Goal: Check status: Check status

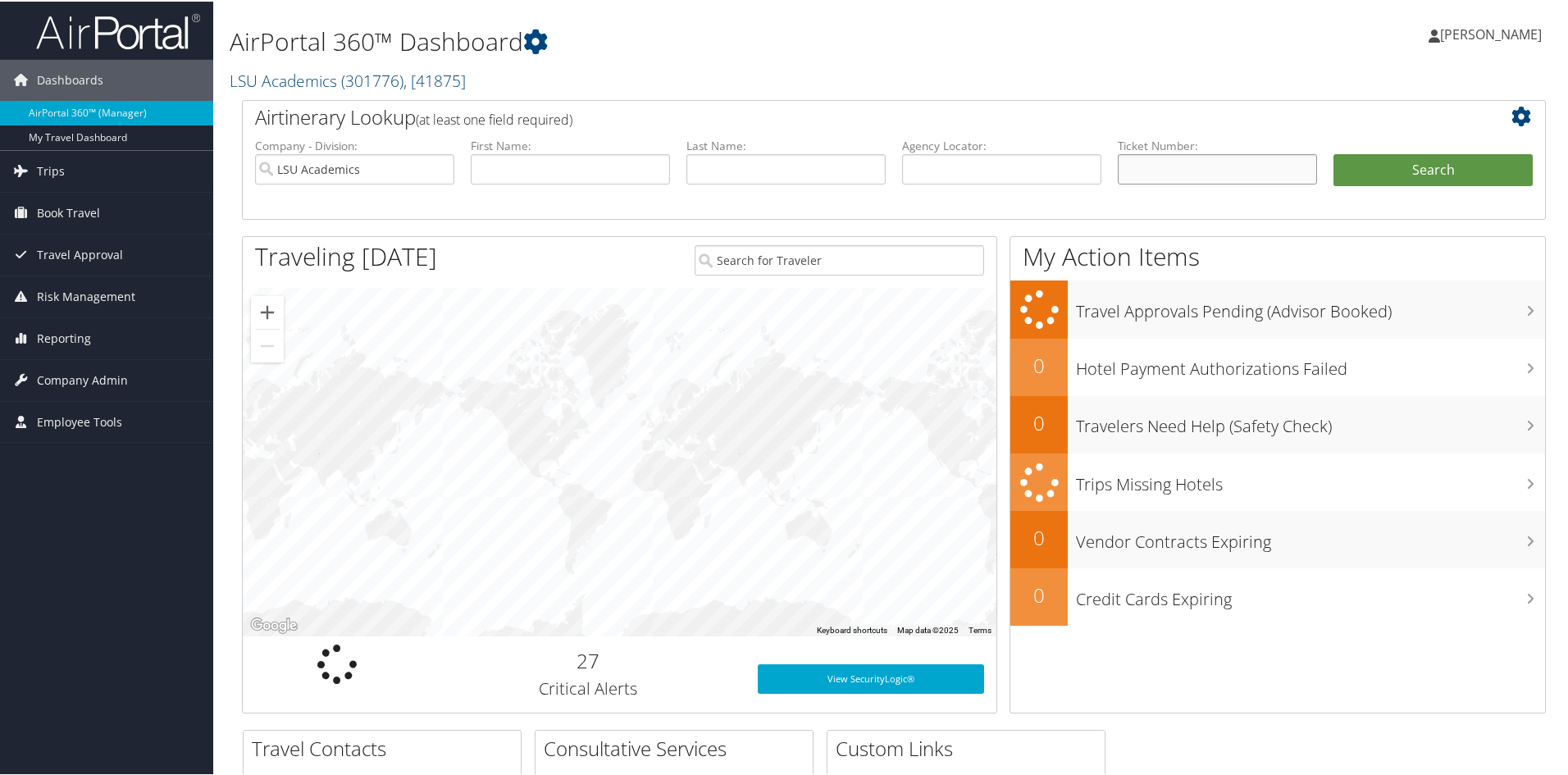
click at [1175, 175] on input "text" at bounding box center [1217, 168] width 199 height 30
paste input "8900897056410"
type input "8900897056410"
click at [1334, 153] on button "Search" at bounding box center [1433, 169] width 199 height 33
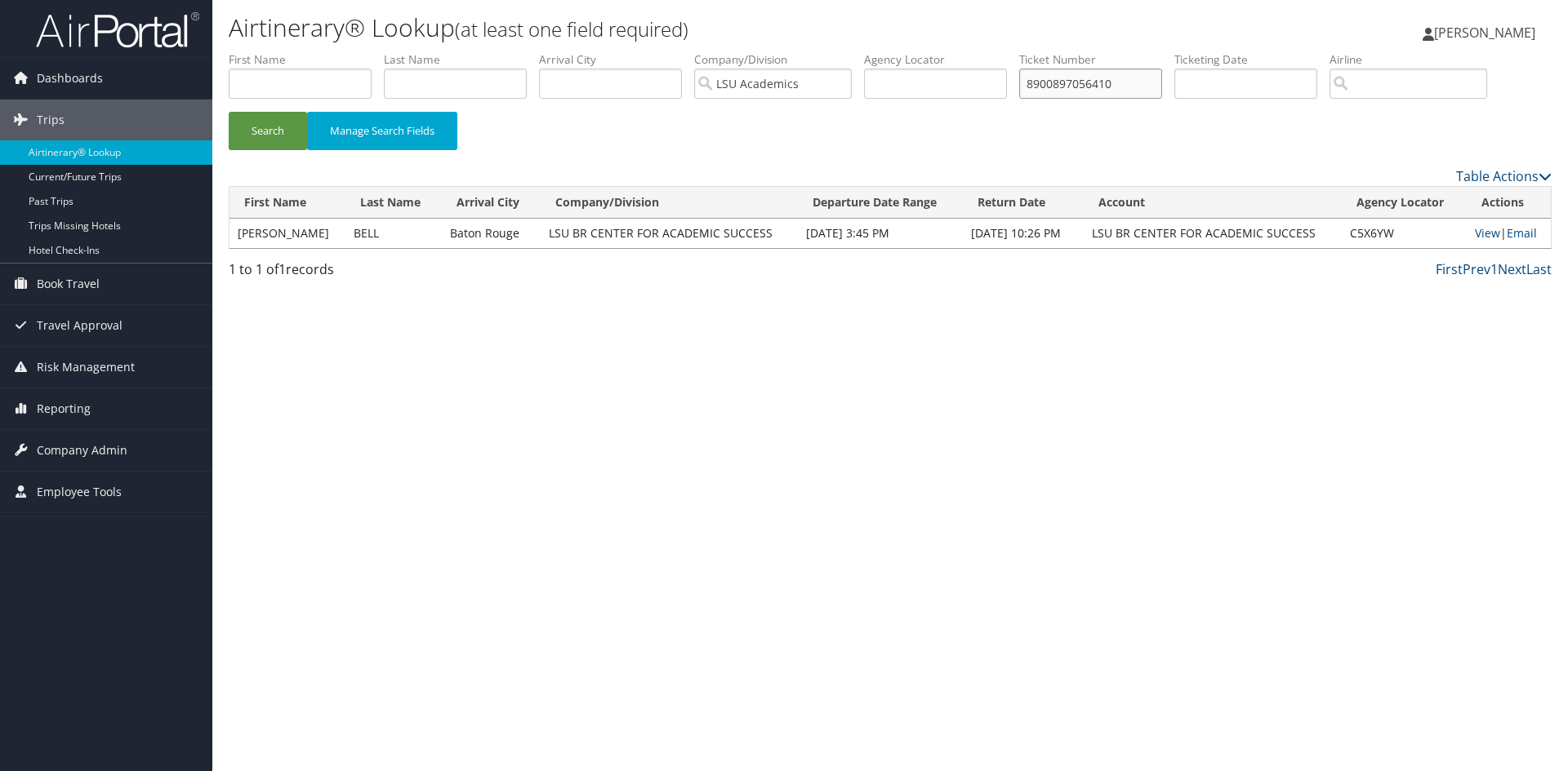
click at [1095, 82] on input "8900897056410" at bounding box center [1090, 83] width 143 height 30
paste input "4"
click at [229, 112] on button "Search" at bounding box center [268, 131] width 78 height 38
click at [1072, 88] on input "8900897056414" at bounding box center [1090, 83] width 143 height 30
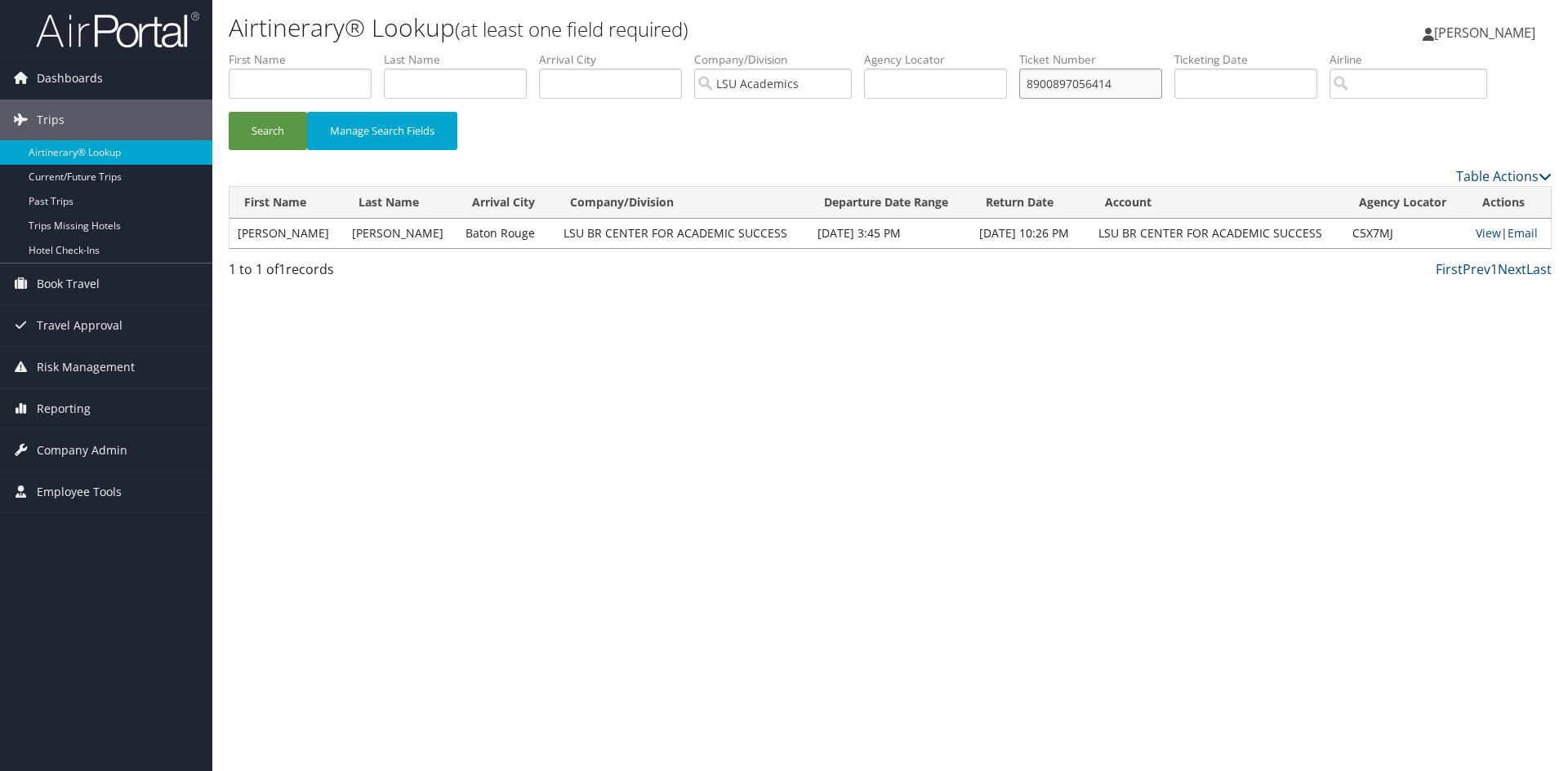
click at [1072, 88] on input "8900897056414" at bounding box center [1090, 83] width 143 height 30
paste input "07"
click at [229, 112] on button "Search" at bounding box center [268, 131] width 78 height 38
click at [1101, 91] on input "8900897056407" at bounding box center [1090, 83] width 143 height 30
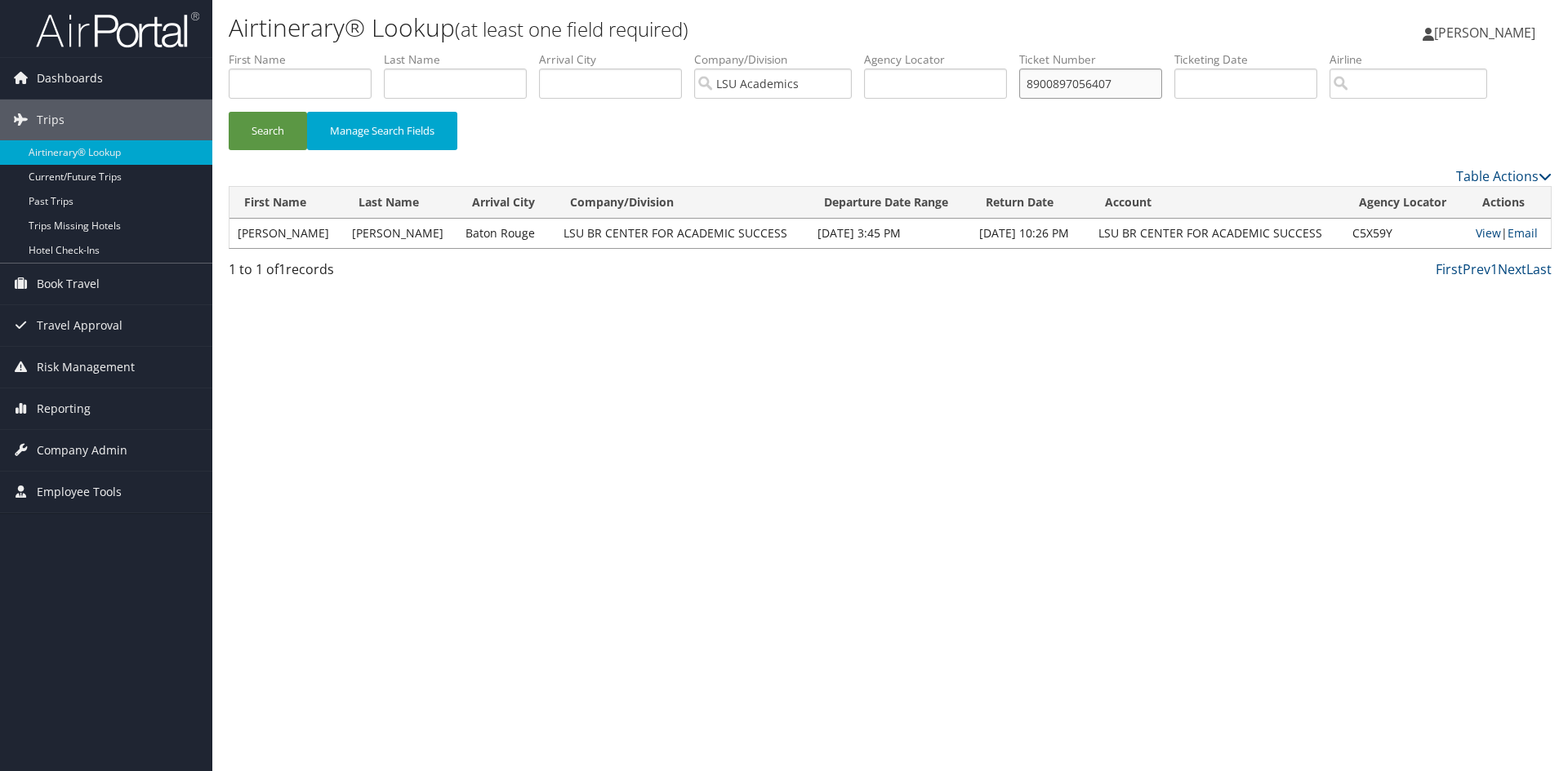
paste input "5344"
click at [229, 112] on button "Search" at bounding box center [268, 131] width 78 height 38
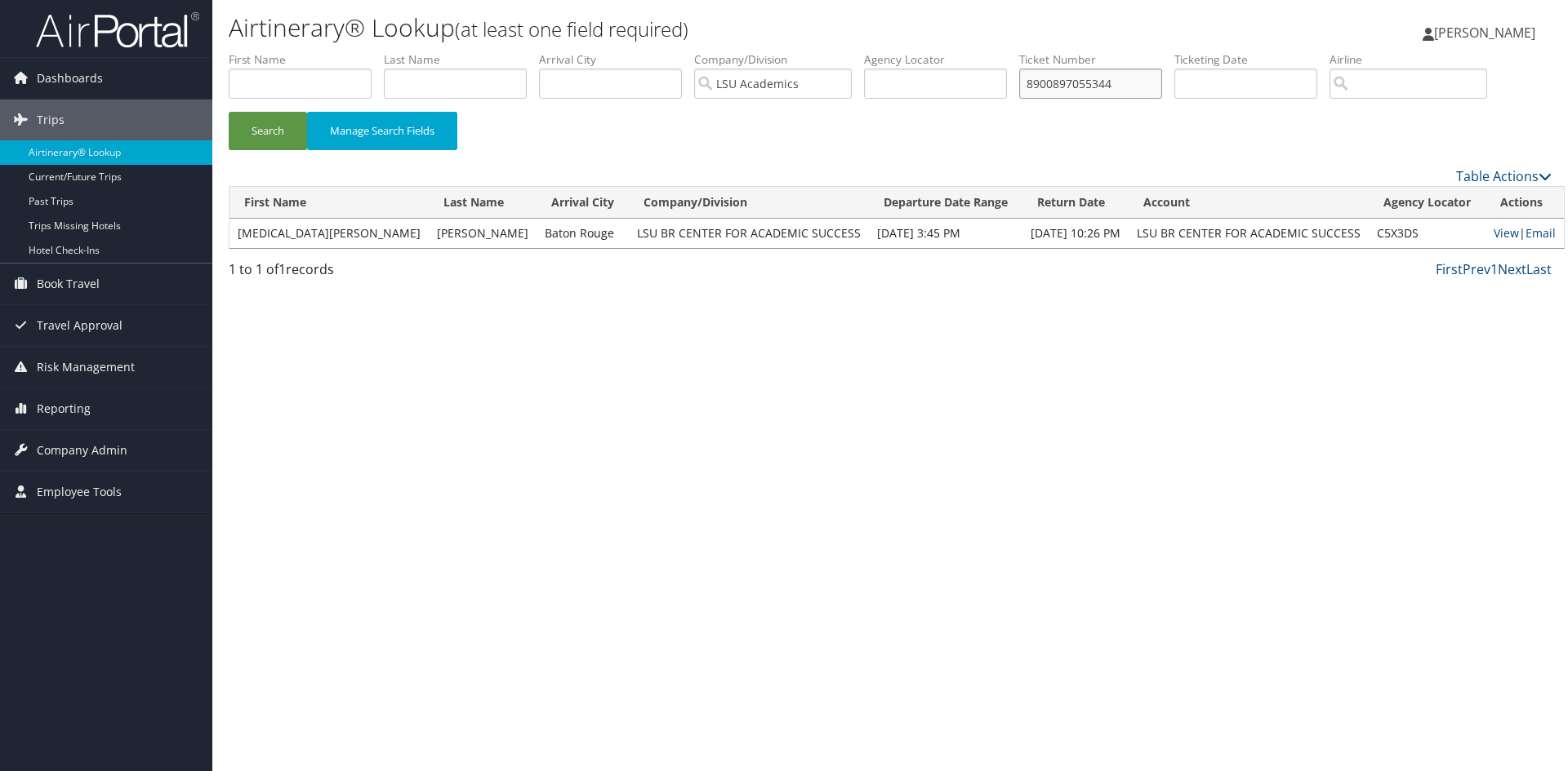
click at [1071, 80] on input "8900897055344" at bounding box center [1090, 83] width 143 height 30
paste input "1"
click at [229, 112] on button "Search" at bounding box center [268, 131] width 78 height 38
click at [1055, 84] on input "8900897055341" at bounding box center [1090, 83] width 143 height 30
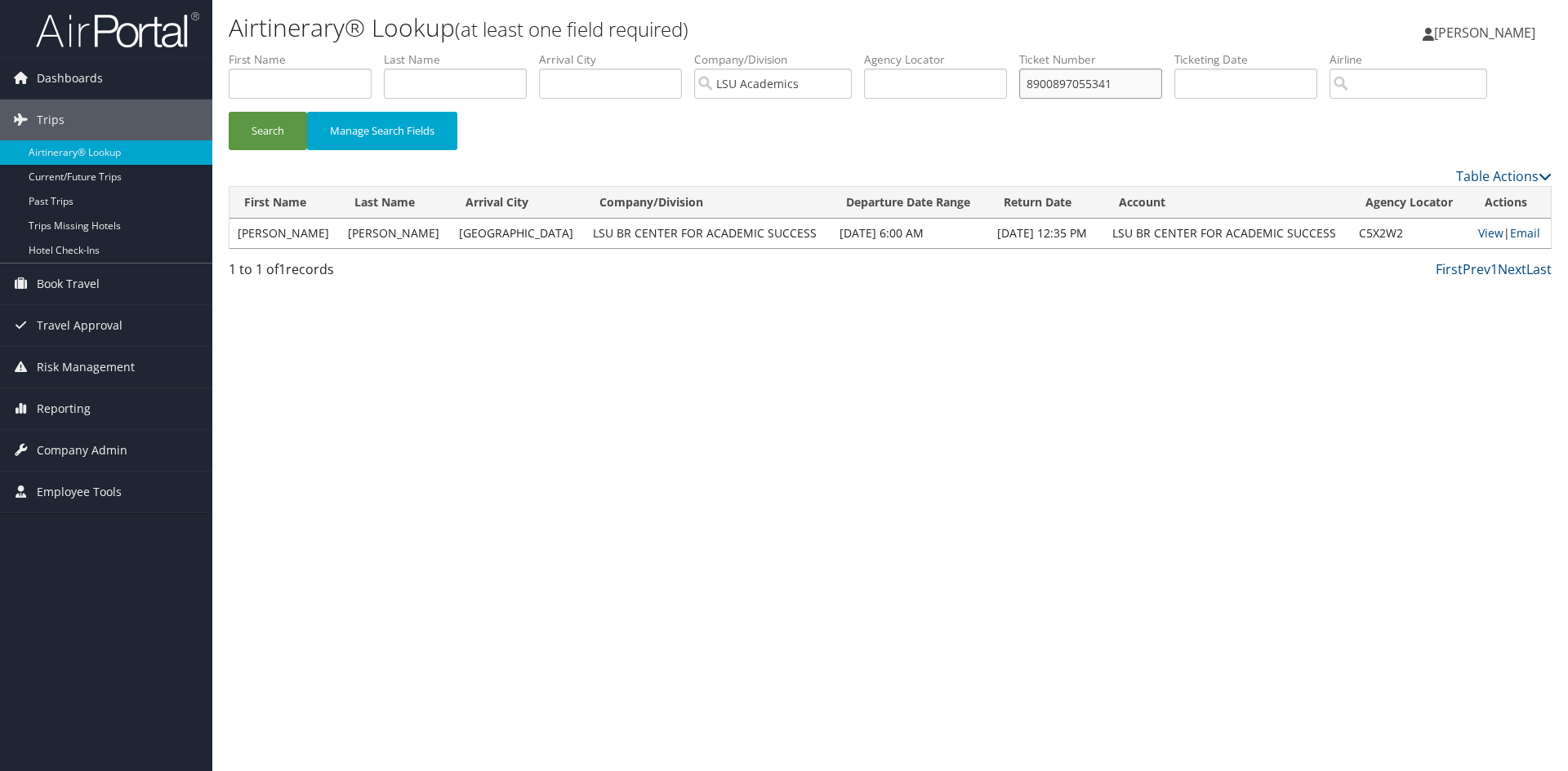
click at [1055, 84] on input "8900897055341" at bounding box center [1090, 83] width 143 height 30
paste input "30"
type input "8900897055330"
click at [229, 112] on button "Search" at bounding box center [268, 131] width 78 height 38
